Goal: Transaction & Acquisition: Obtain resource

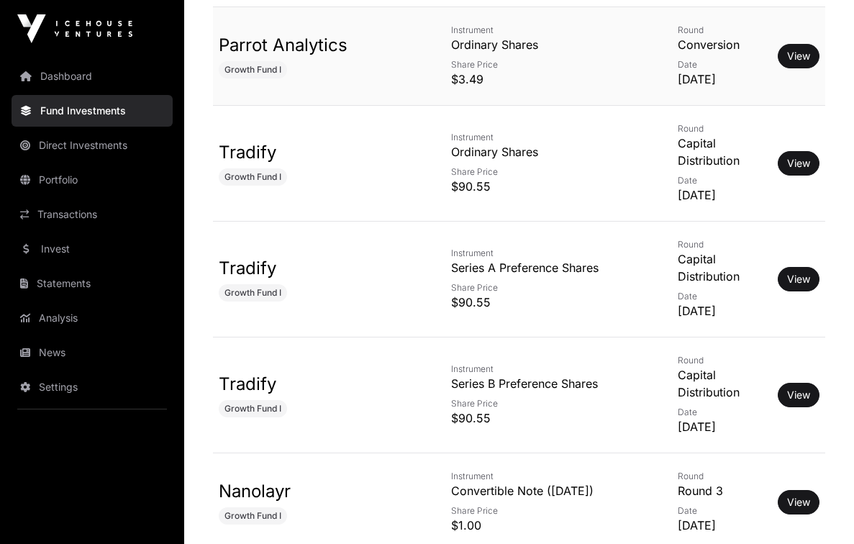
scroll to position [3360, 0]
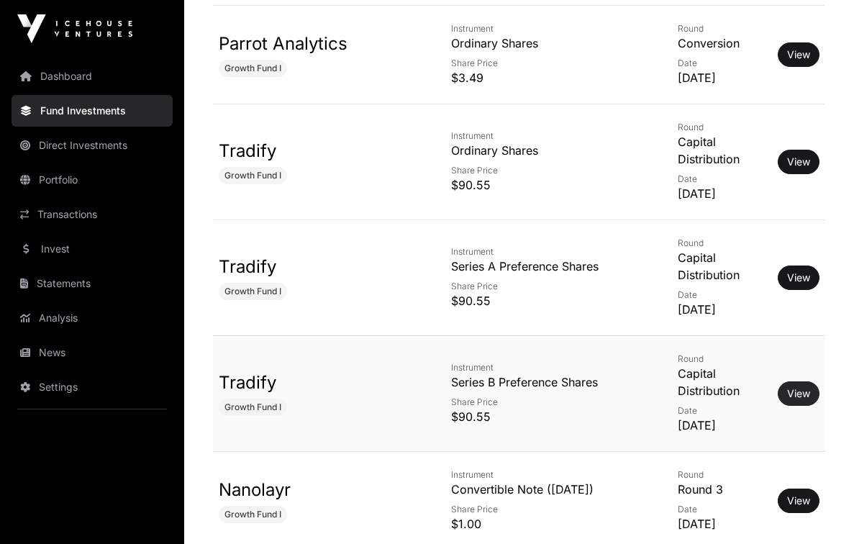
click at [799, 386] on link "View" at bounding box center [798, 393] width 23 height 14
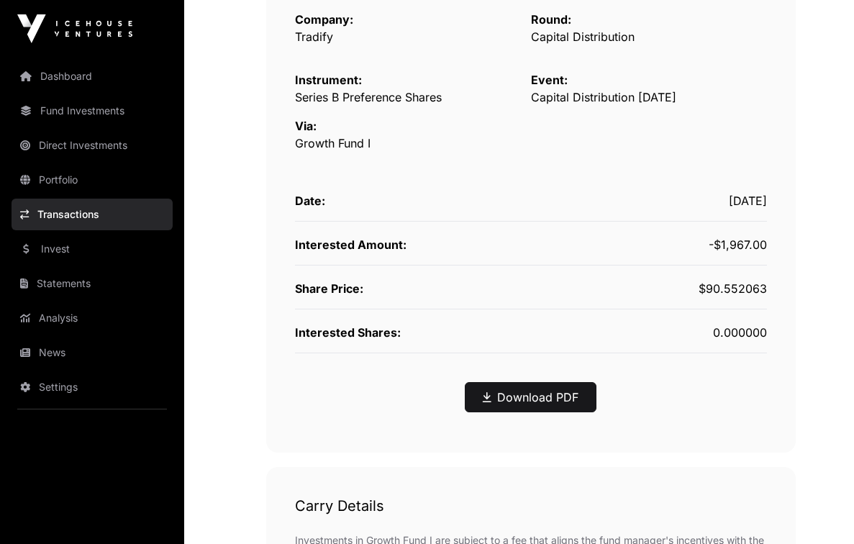
scroll to position [300, 0]
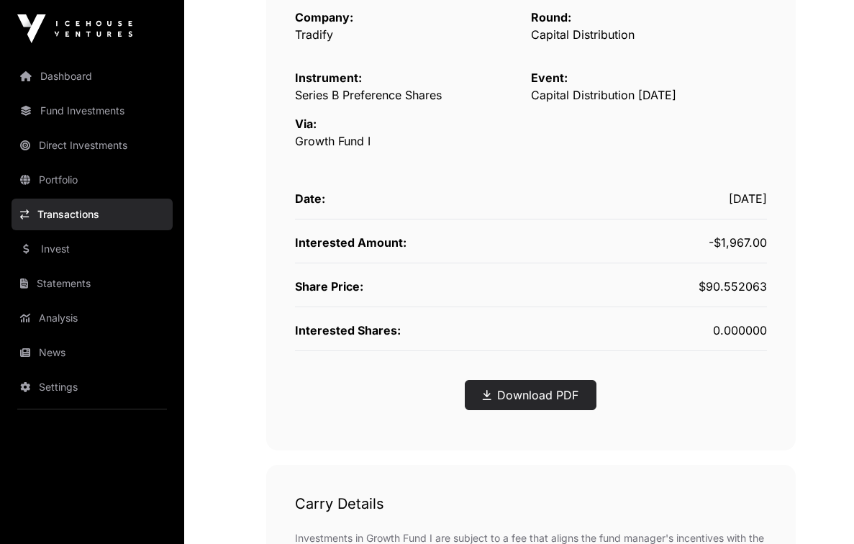
click at [503, 392] on link "Download PDF" at bounding box center [531, 394] width 96 height 17
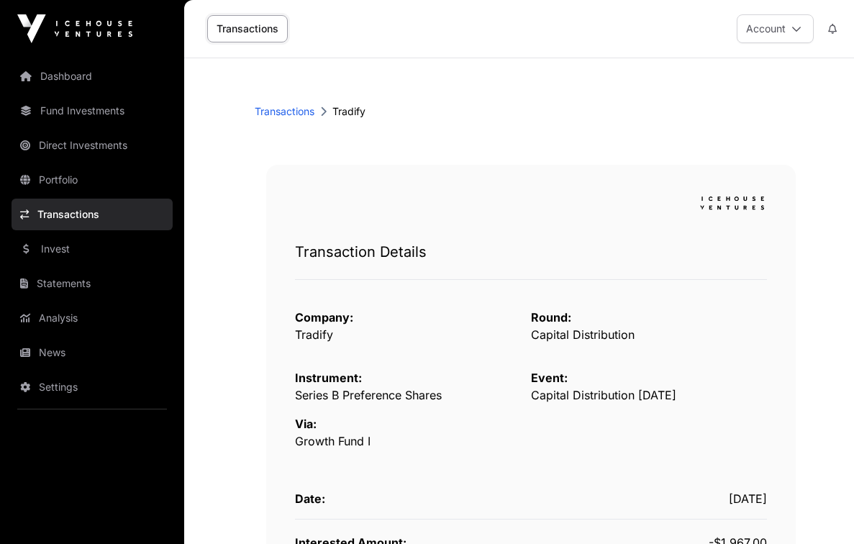
scroll to position [0, 0]
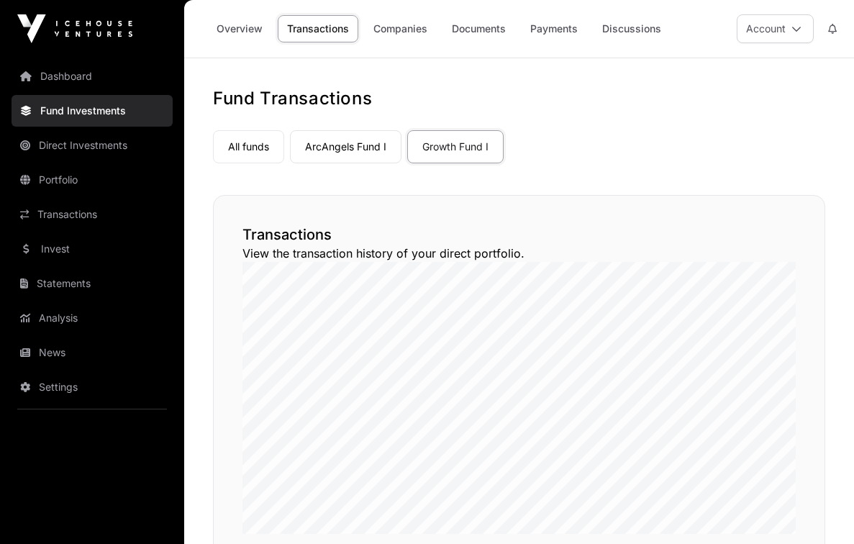
scroll to position [3360, 0]
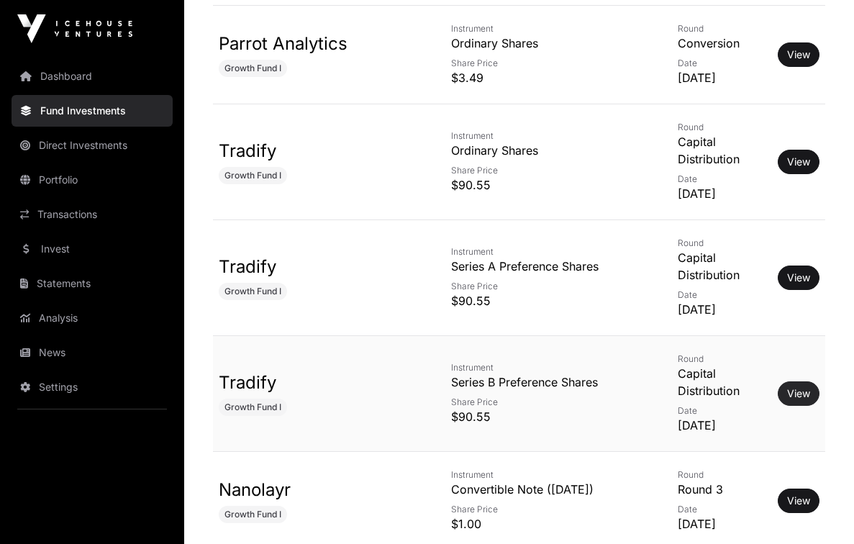
click at [792, 386] on link "View" at bounding box center [798, 393] width 23 height 14
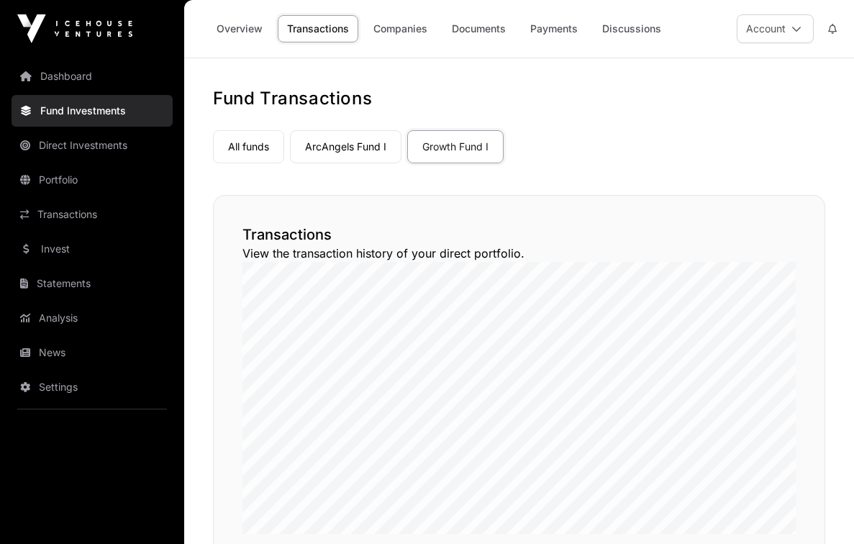
scroll to position [3360, 0]
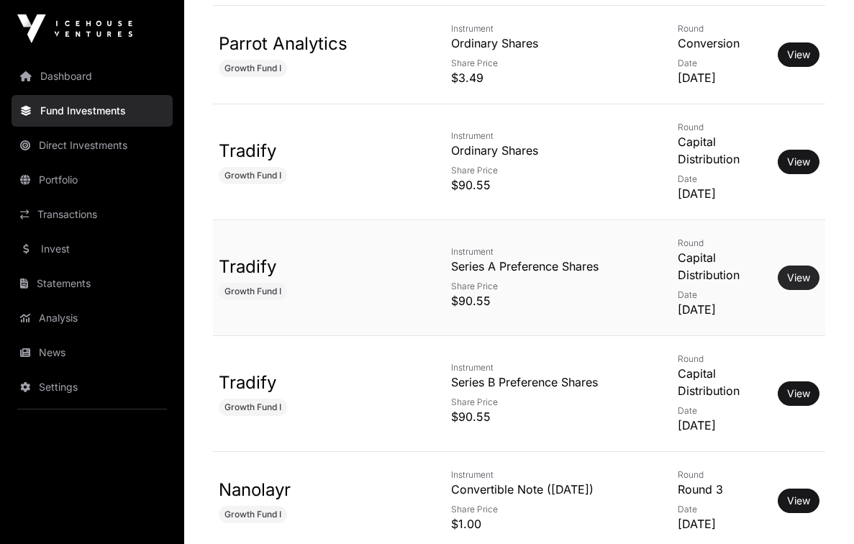
click at [805, 271] on link "View" at bounding box center [798, 278] width 23 height 14
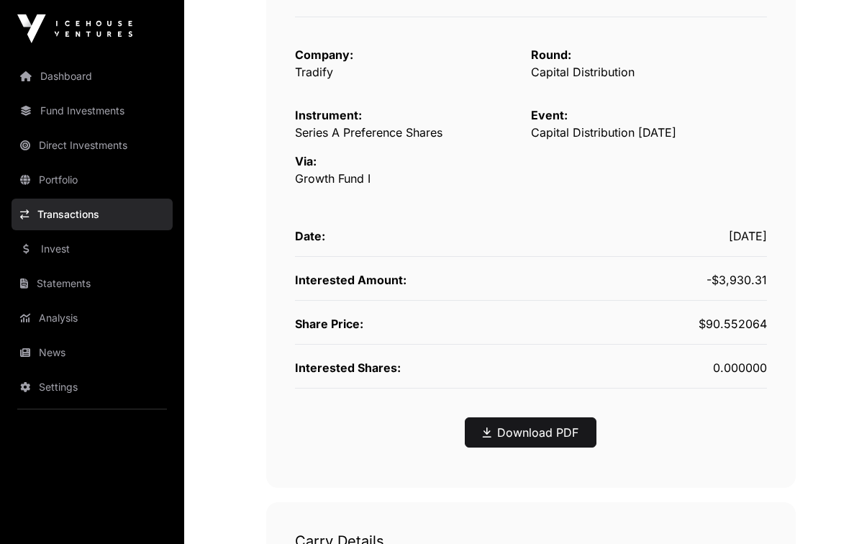
scroll to position [263, 0]
click at [533, 427] on link "Download PDF" at bounding box center [531, 431] width 96 height 17
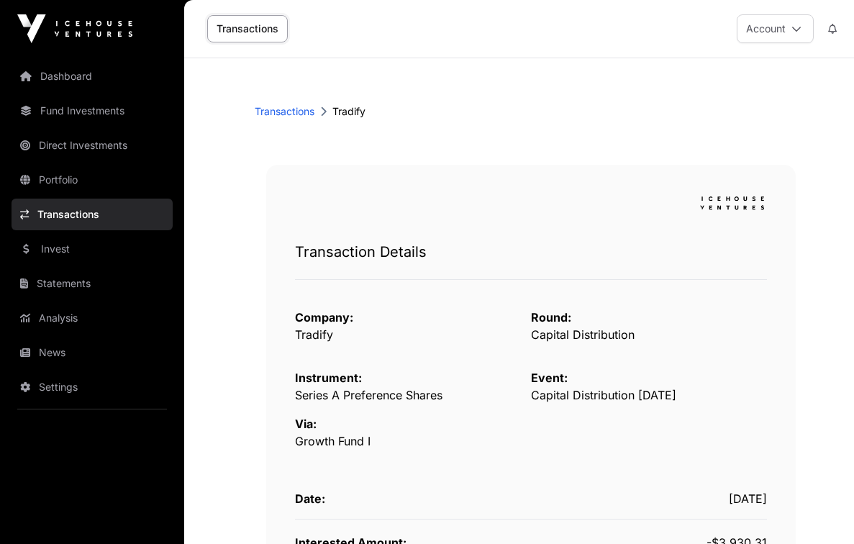
scroll to position [0, 0]
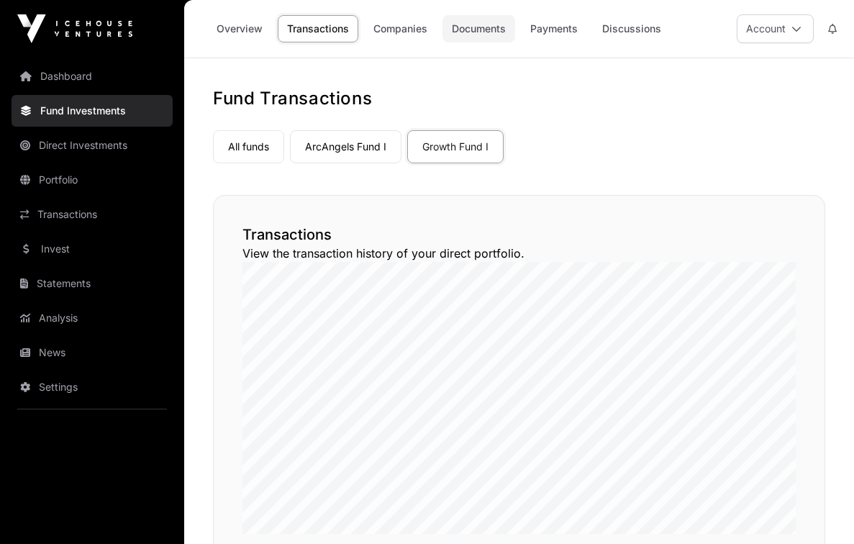
click at [489, 24] on link "Documents" at bounding box center [479, 28] width 73 height 27
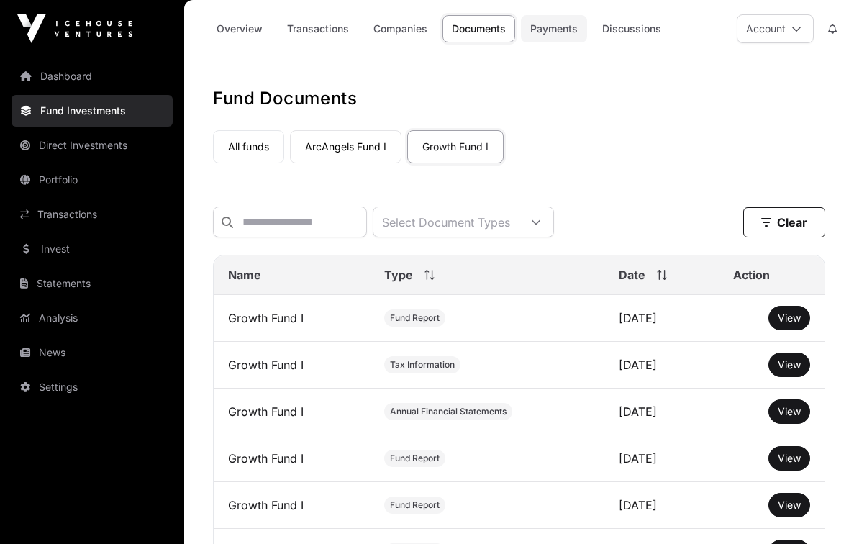
click at [542, 27] on link "Payments" at bounding box center [554, 28] width 66 height 27
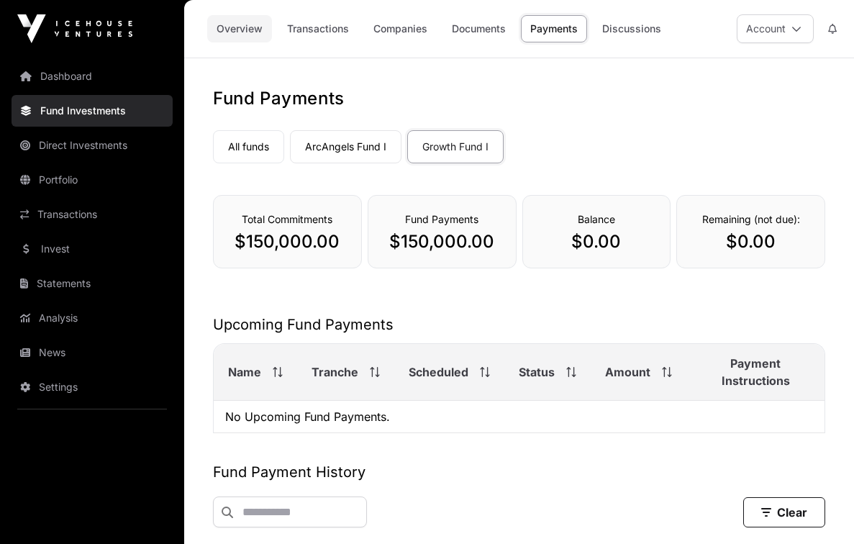
click at [245, 33] on link "Overview" at bounding box center [239, 28] width 65 height 27
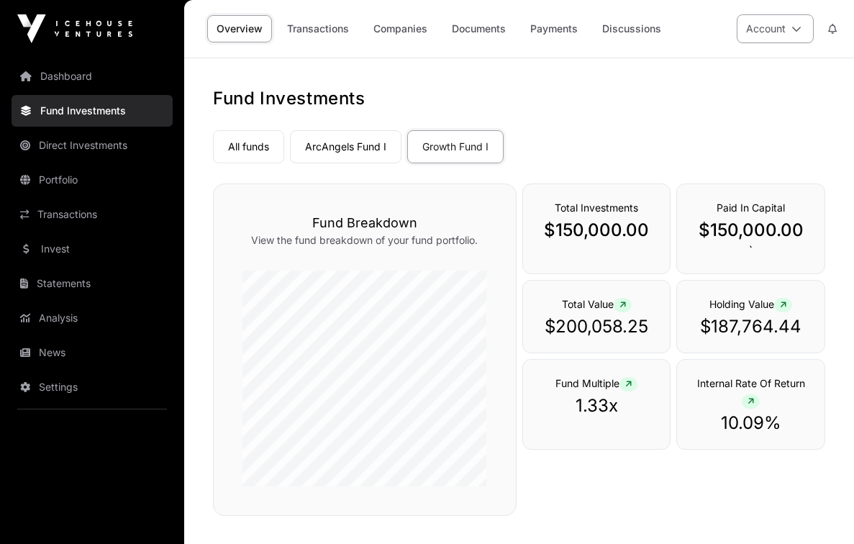
click at [798, 26] on icon at bounding box center [797, 29] width 10 height 10
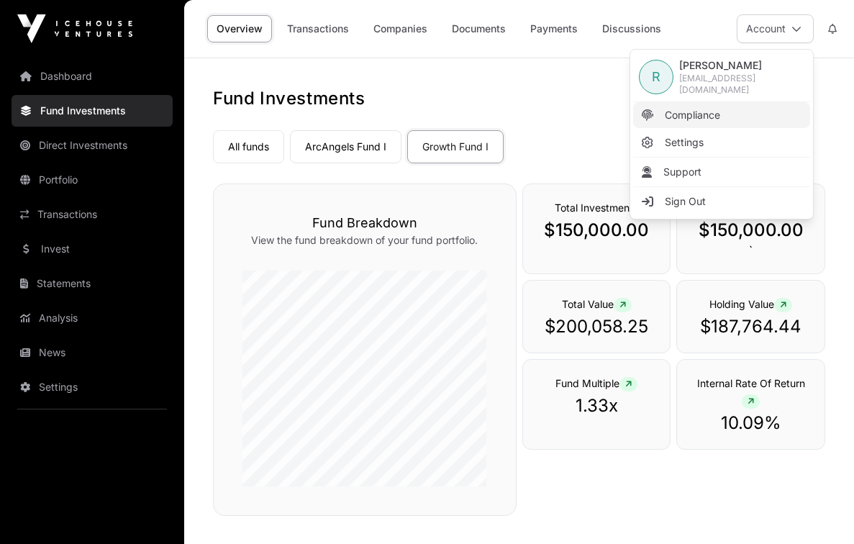
click at [702, 113] on span "Compliance" at bounding box center [692, 115] width 55 height 14
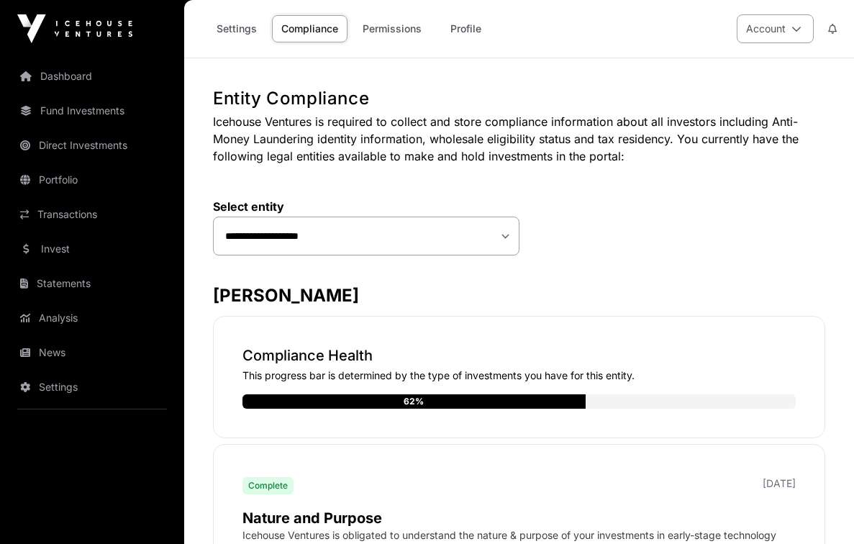
click at [797, 24] on icon at bounding box center [797, 29] width 10 height 10
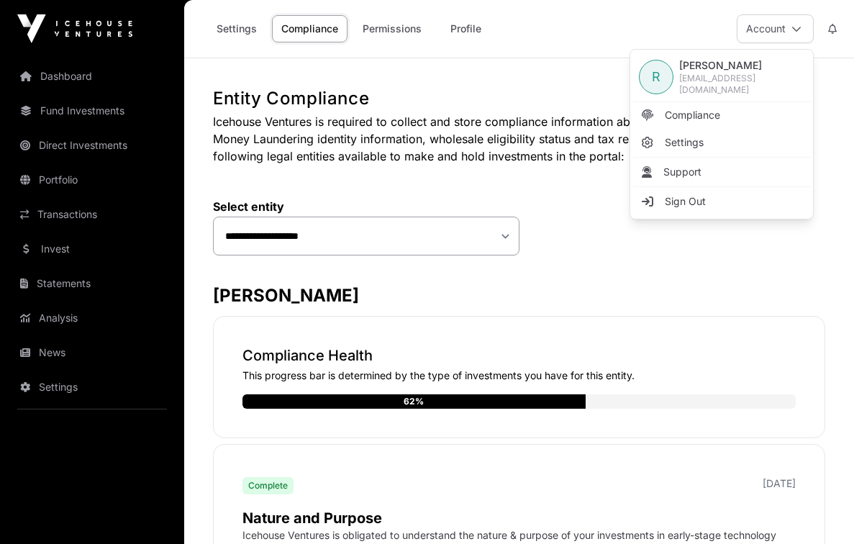
click at [556, 41] on div "Settings Compliance Permissions Profile Account" at bounding box center [519, 29] width 653 height 58
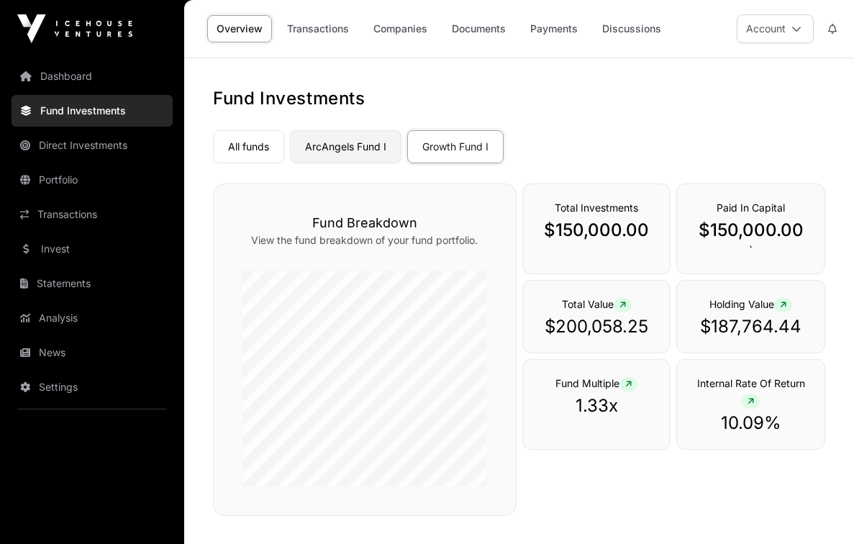
click at [331, 145] on link "ArcAngels Fund I" at bounding box center [346, 146] width 112 height 33
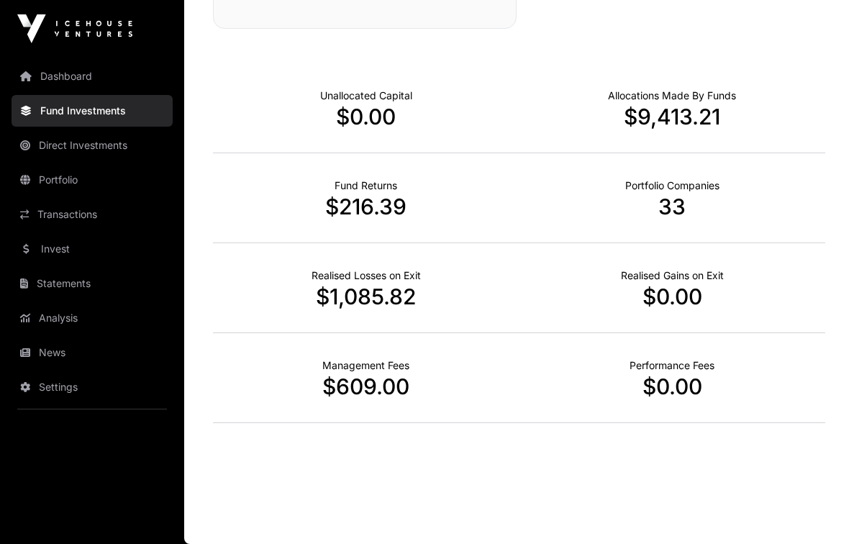
scroll to position [487, 0]
